Goal: Task Accomplishment & Management: Manage account settings

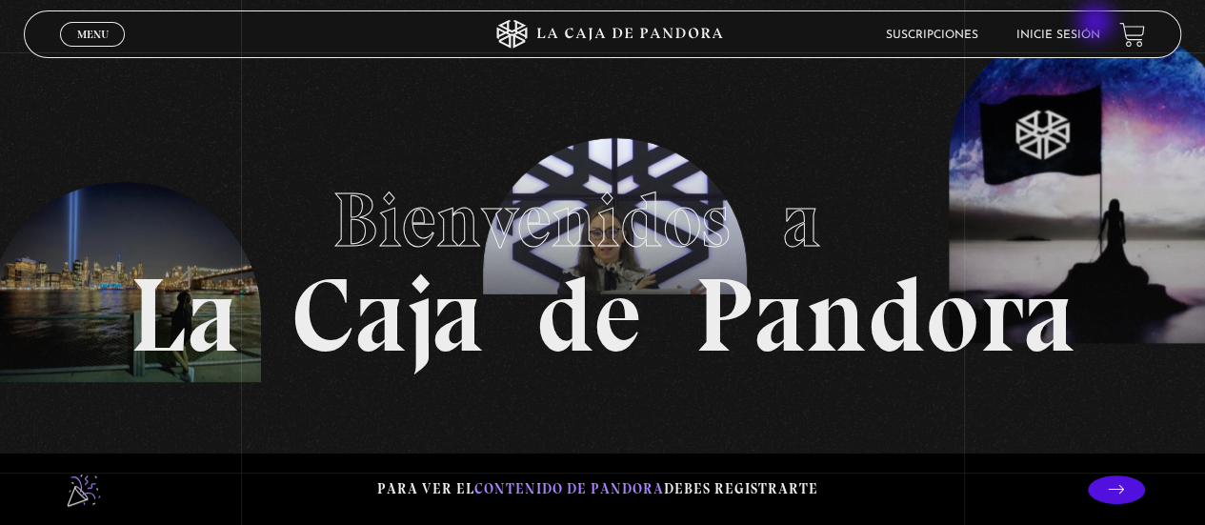
click at [1097, 24] on li "Inicie sesión" at bounding box center [1058, 35] width 84 height 30
click at [1096, 37] on link "Inicie sesión" at bounding box center [1058, 35] width 84 height 11
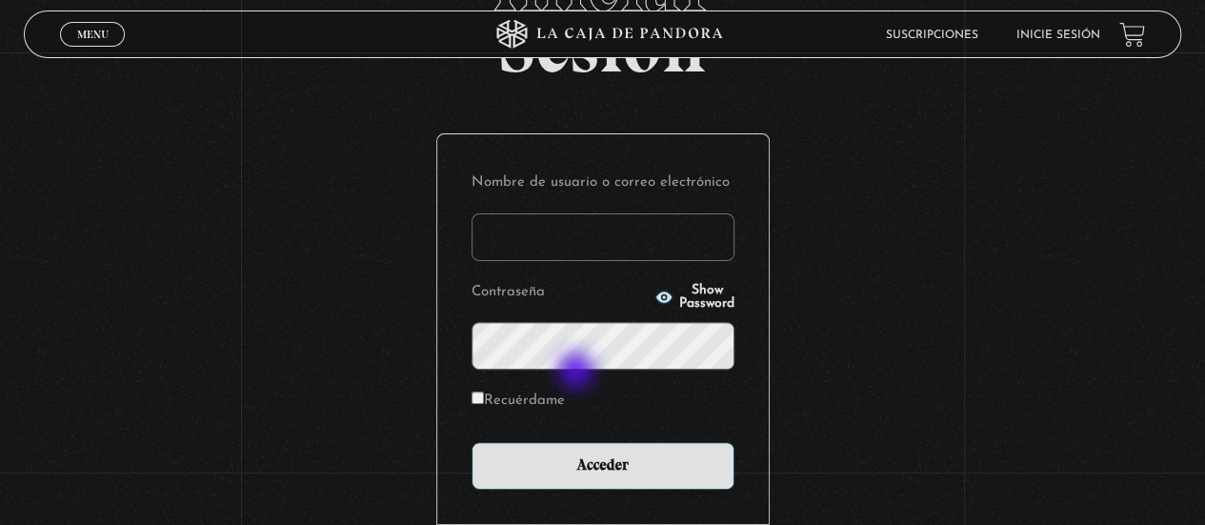
scroll to position [190, 0]
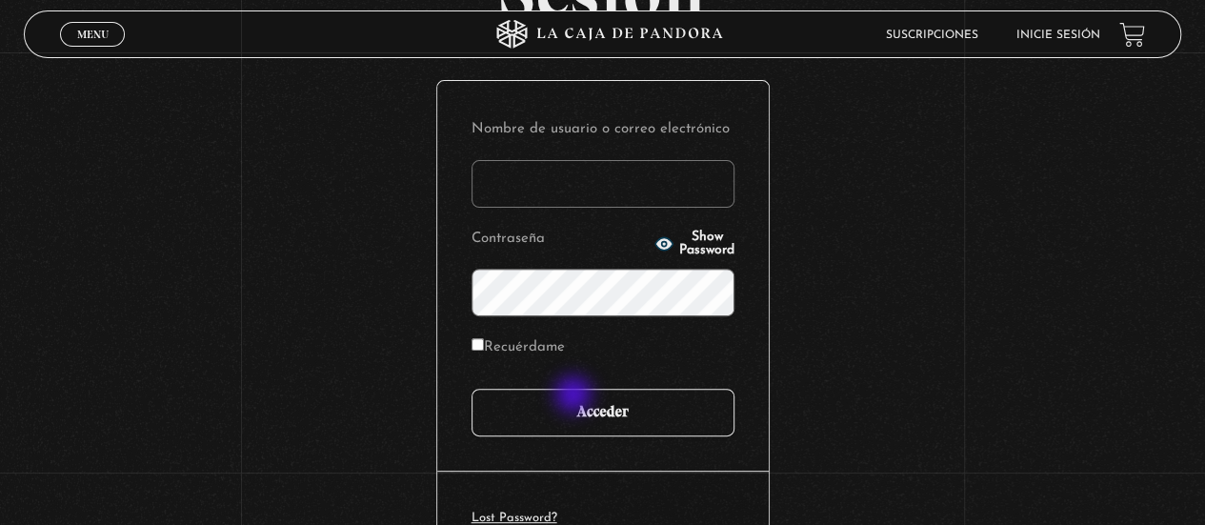
type input "tfonseca15@gmail.com"
click at [581, 401] on input "Acceder" at bounding box center [602, 413] width 263 height 48
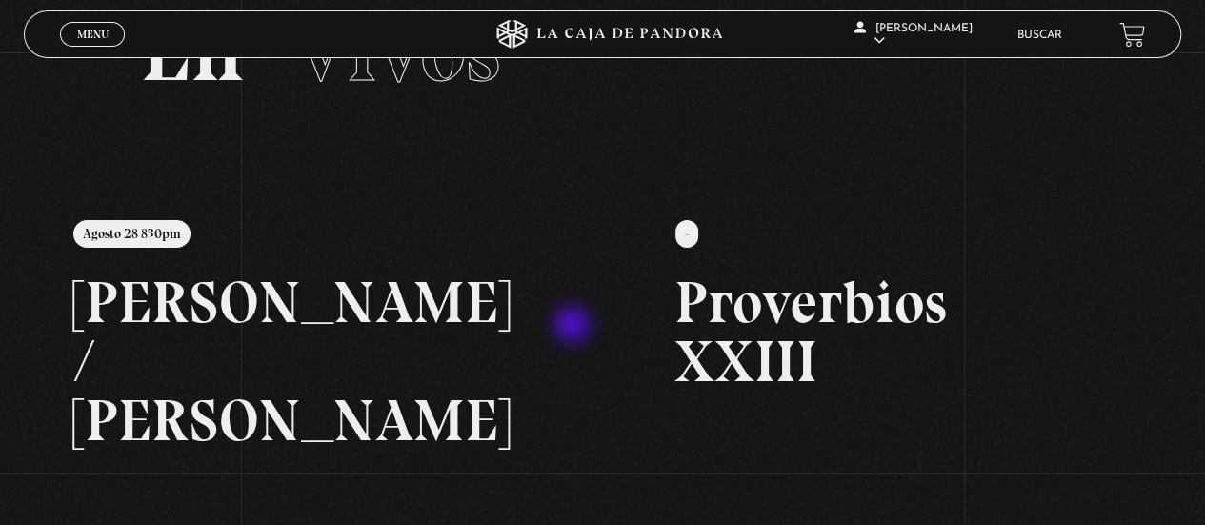
scroll to position [190, 0]
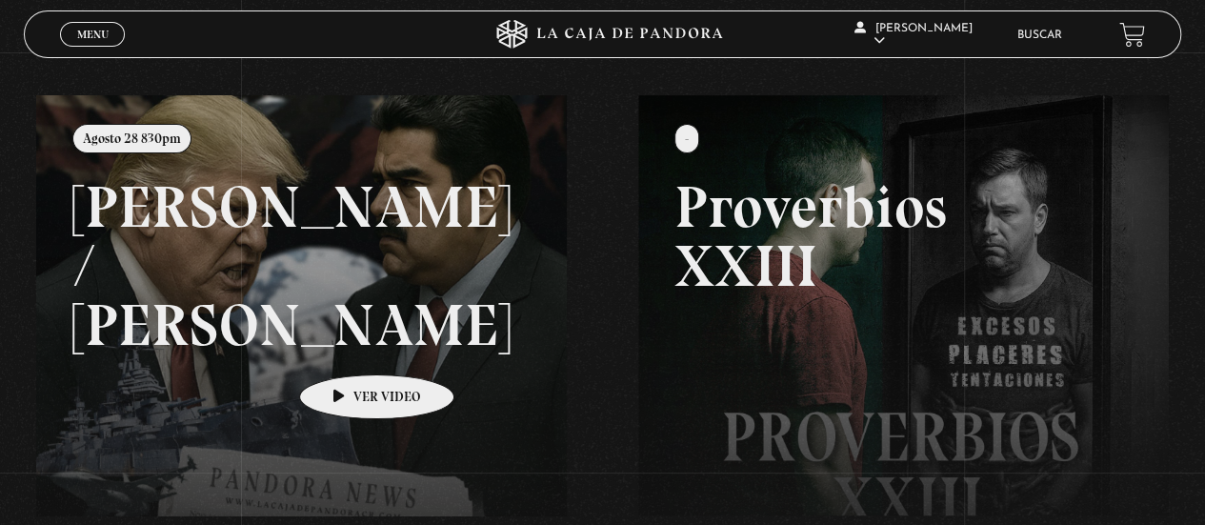
click at [347, 346] on link at bounding box center [638, 357] width 1205 height 525
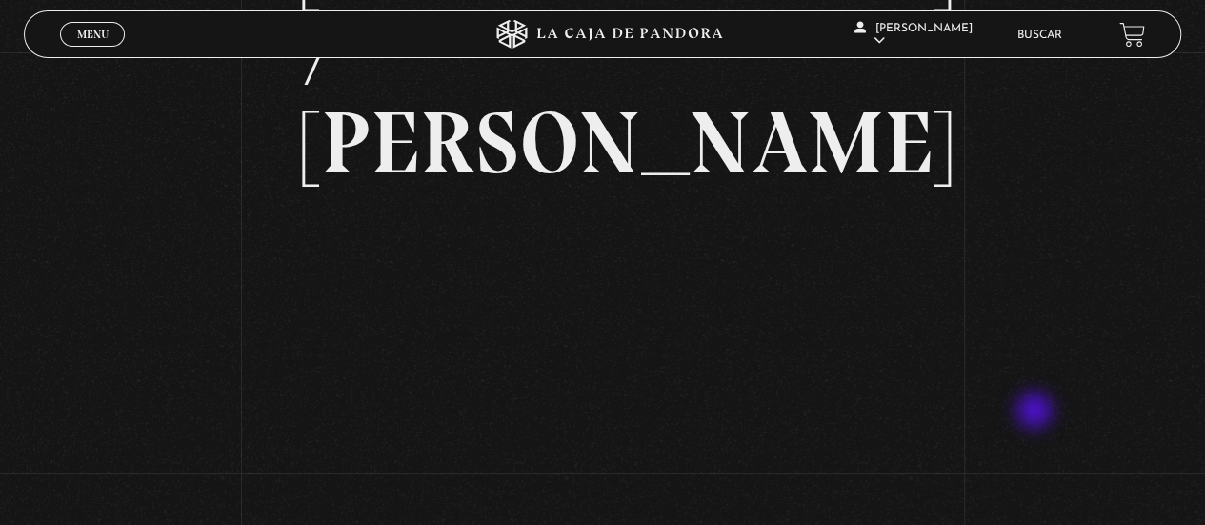
scroll to position [190, 0]
